Goal: Find specific page/section: Find specific page/section

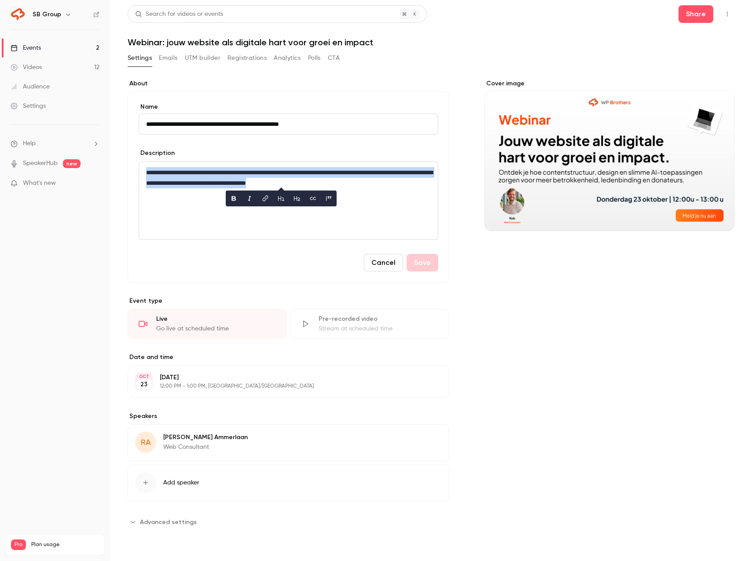
click at [85, 45] on link "Events 2" at bounding box center [55, 47] width 110 height 19
